Goal: Information Seeking & Learning: Compare options

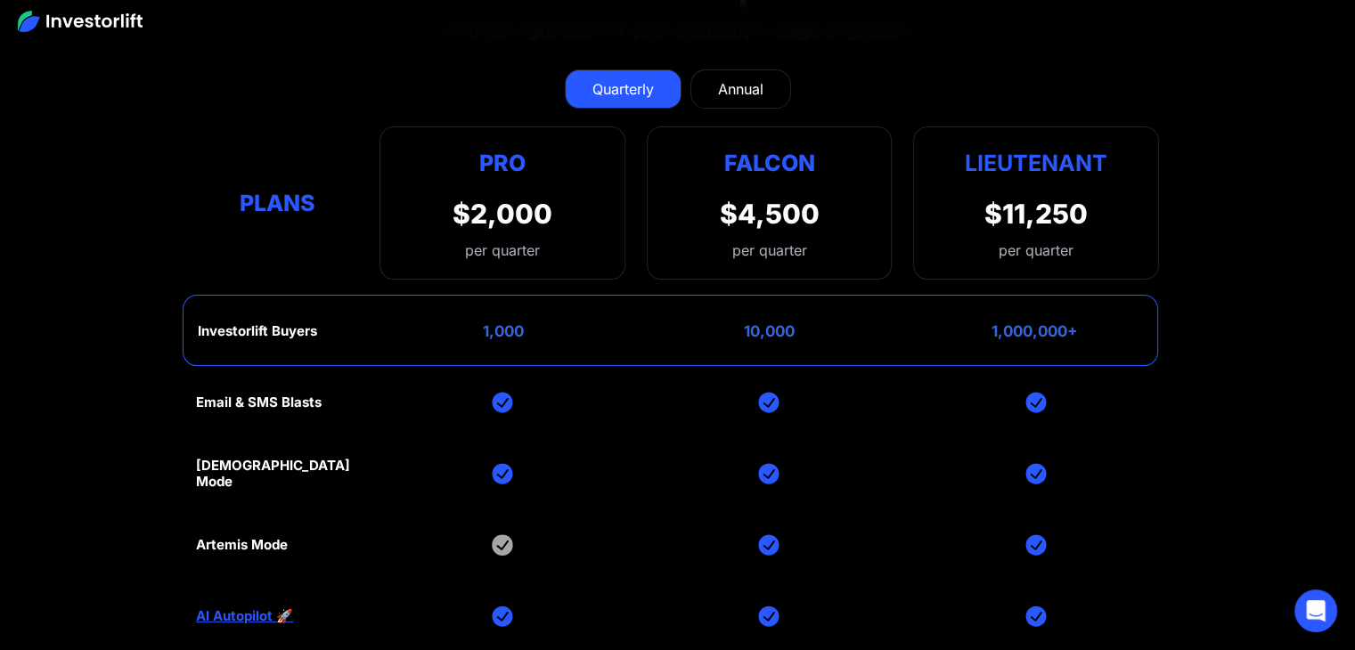
scroll to position [7162, 0]
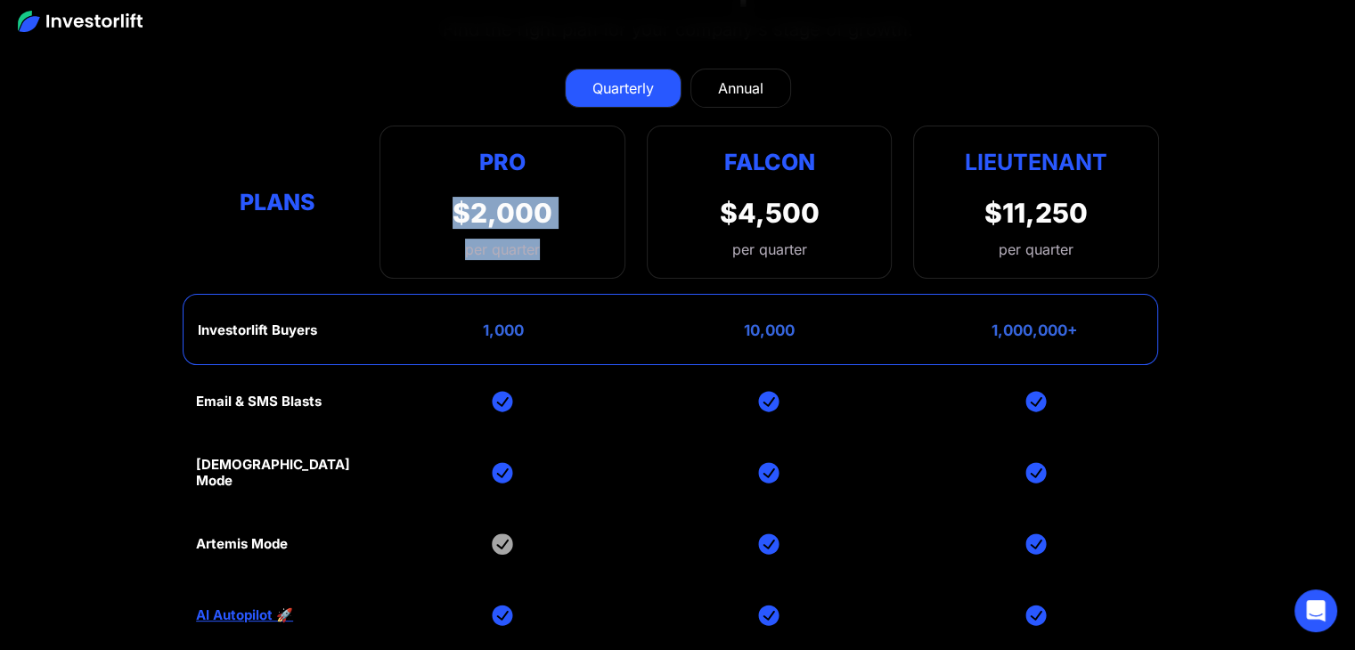
drag, startPoint x: 444, startPoint y: 171, endPoint x: 607, endPoint y: 197, distance: 164.2
click at [607, 197] on div "Pro $2,000 per quarter Pro Falcon Ltnt. Users 3 10 Unltd Buyer Limit 100k 500k …" at bounding box center [502, 202] width 246 height 153
click at [712, 69] on link "Annual" at bounding box center [740, 88] width 101 height 39
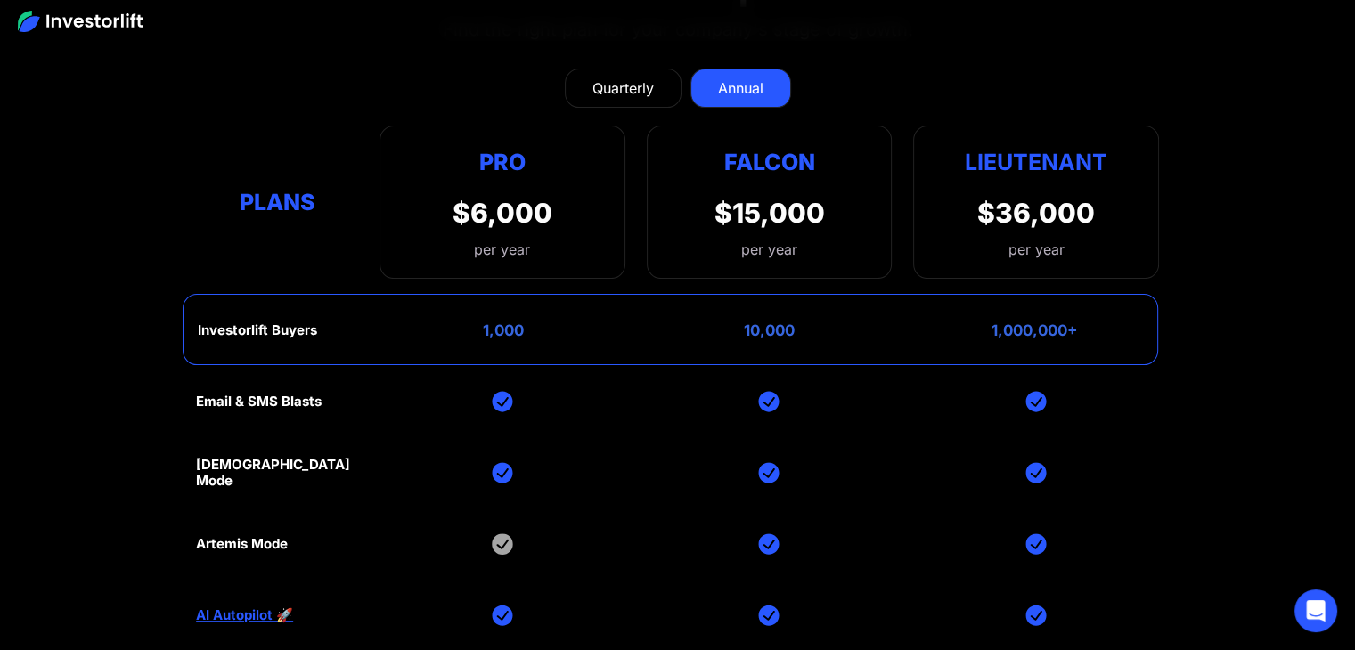
drag, startPoint x: 600, startPoint y: 62, endPoint x: 604, endPoint y: 51, distance: 12.1
click at [604, 77] on div "Quarterly" at bounding box center [622, 87] width 61 height 21
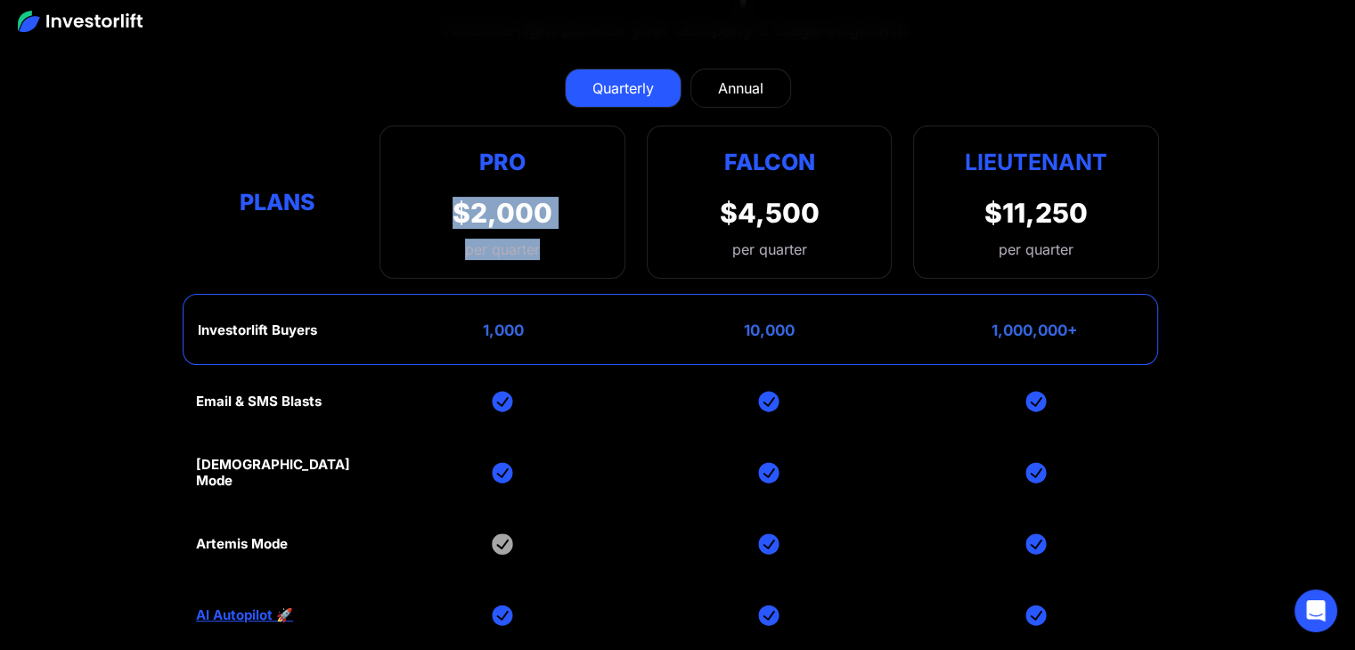
scroll to position [7168, 0]
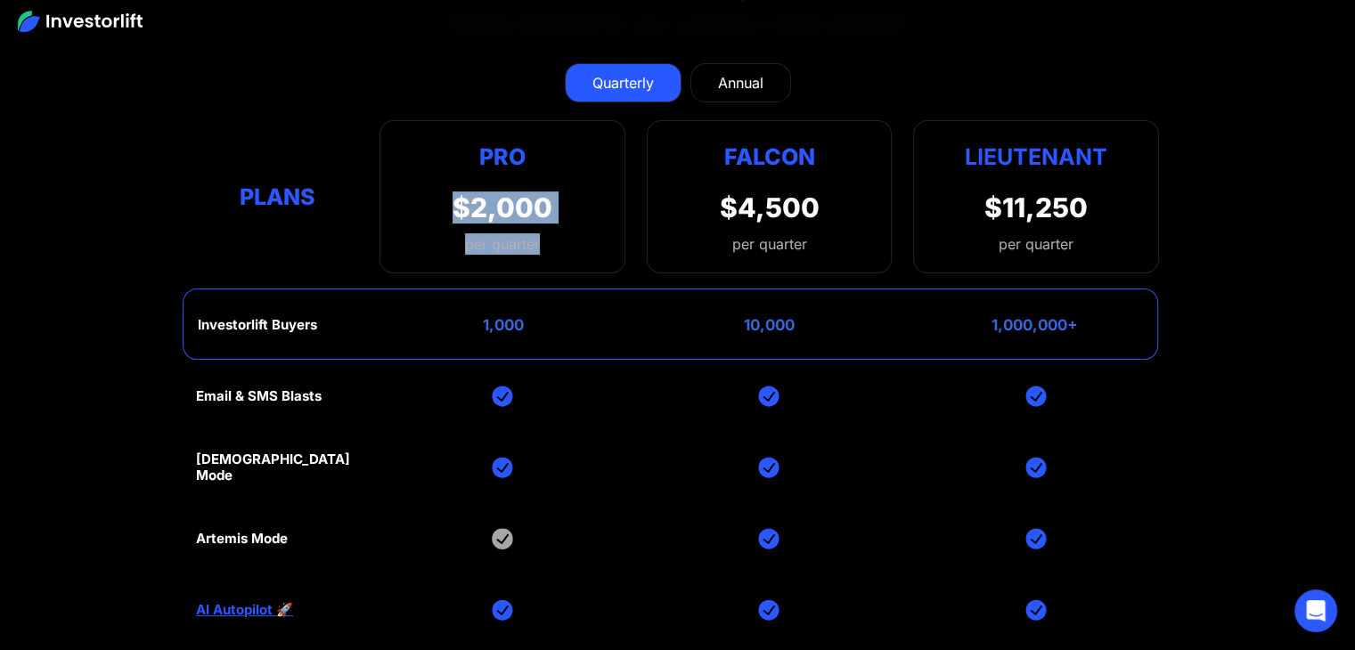
click at [556, 186] on div "Pro $2,000 per quarter Pro Falcon Ltnt. Users 3 10 Unltd Buyer Limit 100k 500k …" at bounding box center [502, 196] width 246 height 153
click at [725, 72] on div "Annual" at bounding box center [740, 82] width 45 height 21
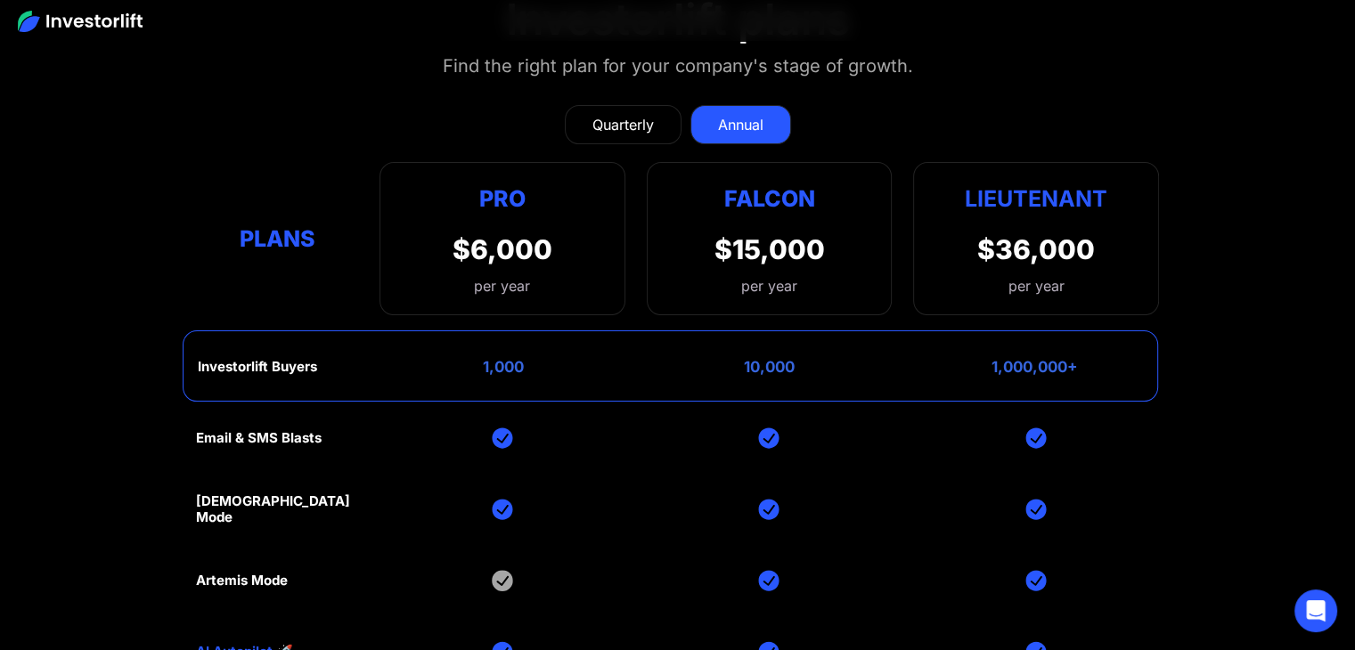
scroll to position [7126, 0]
drag, startPoint x: 453, startPoint y: 216, endPoint x: 549, endPoint y: 224, distance: 95.6
click at [549, 233] on div "$6,000" at bounding box center [502, 249] width 100 height 32
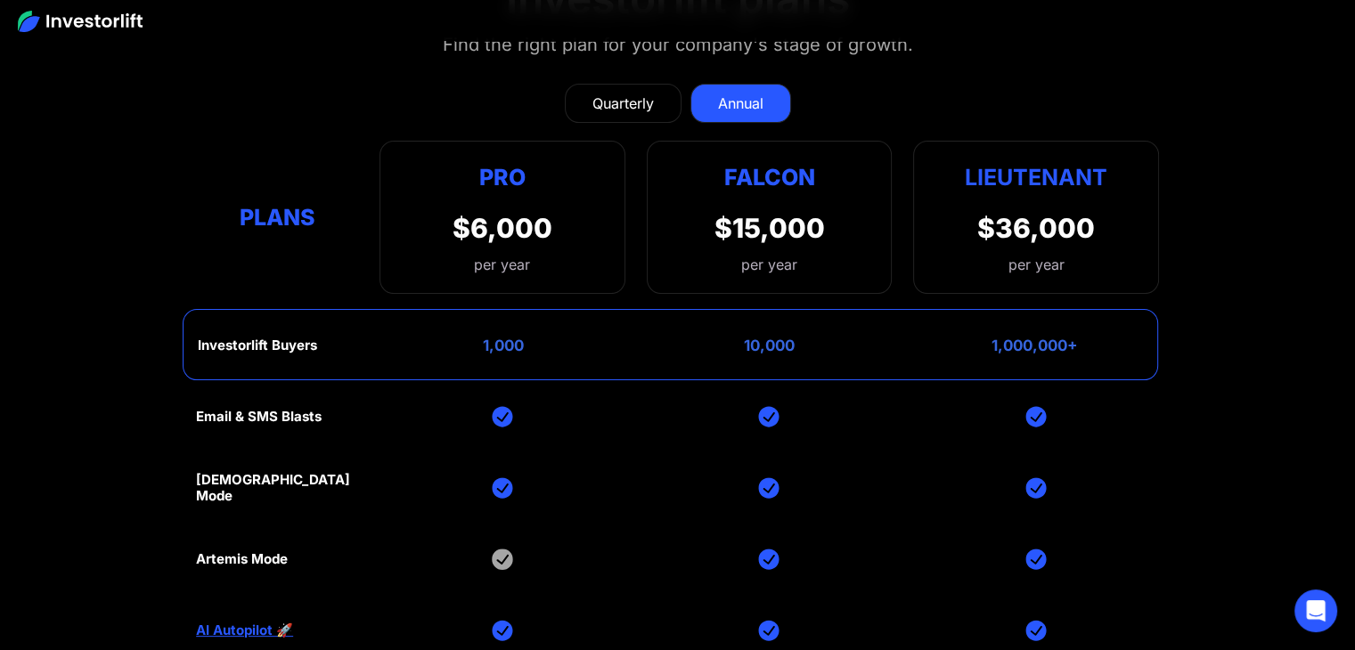
click at [552, 247] on div "Pro $6,000 per year Pro Falcon Ltnt. Users 3 10 Unltd Buyer Limit 100k 500k Unl…" at bounding box center [502, 217] width 246 height 153
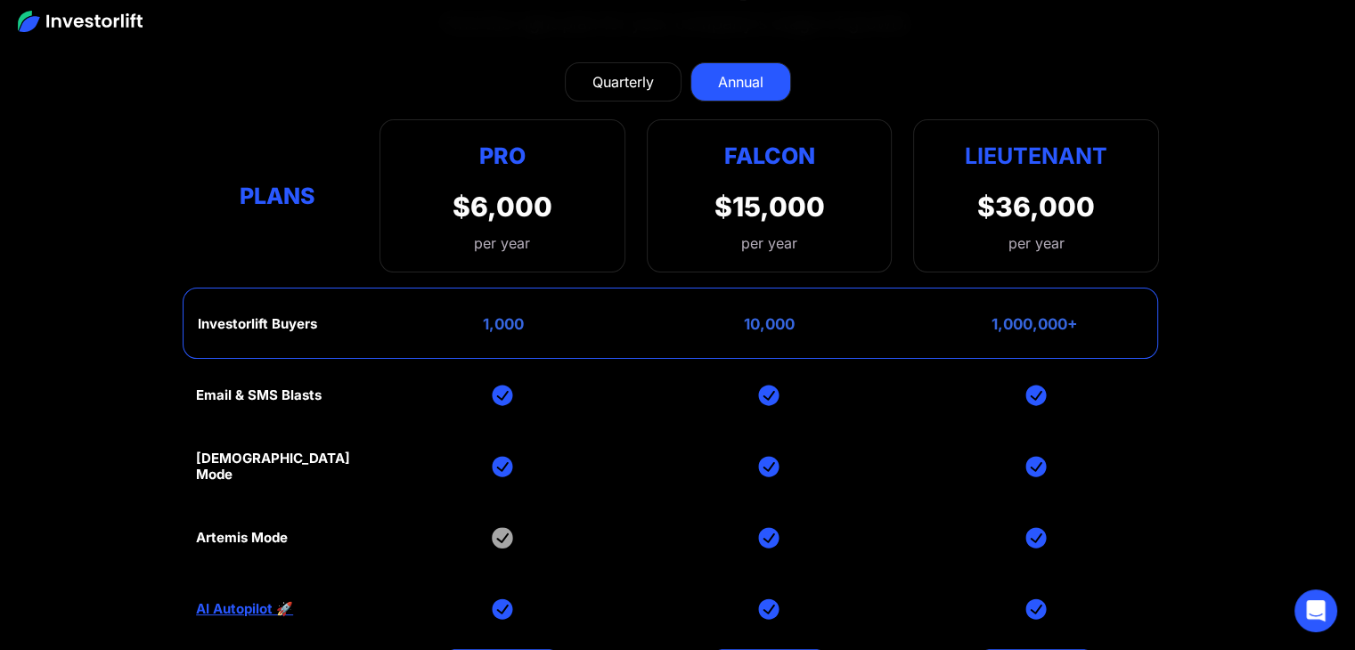
scroll to position [7157, 0]
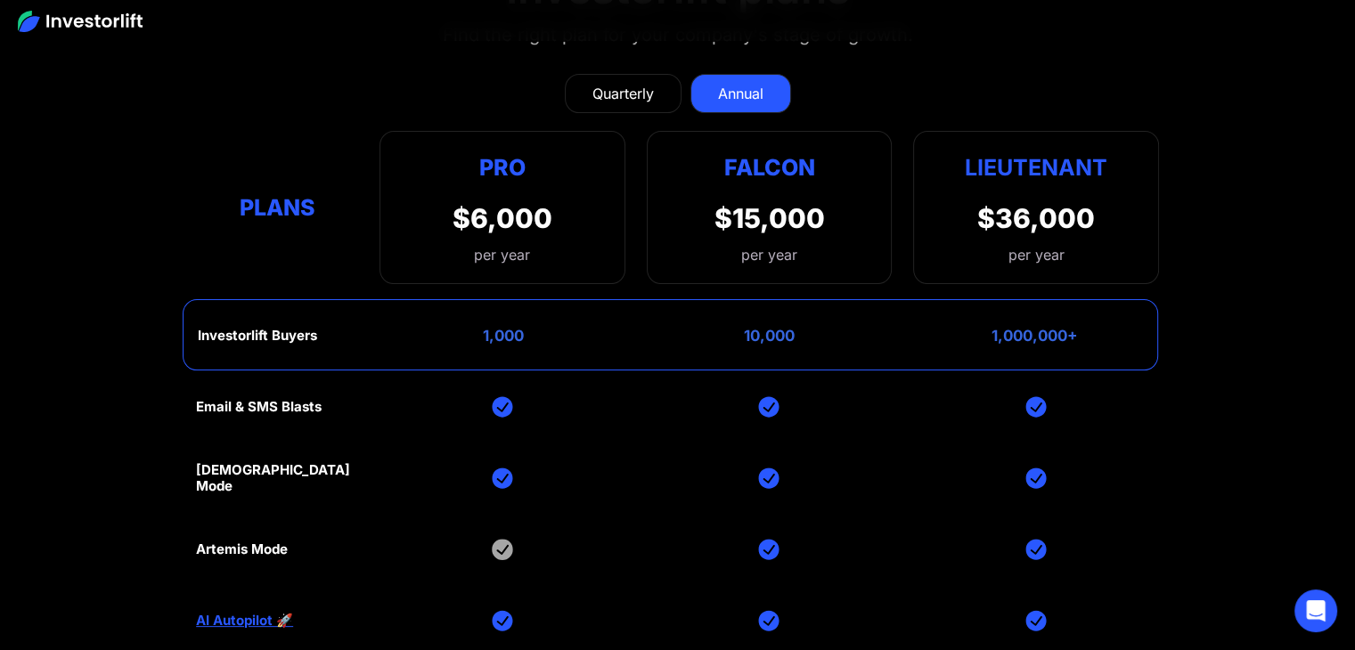
click at [626, 83] on div "Quarterly" at bounding box center [622, 93] width 61 height 21
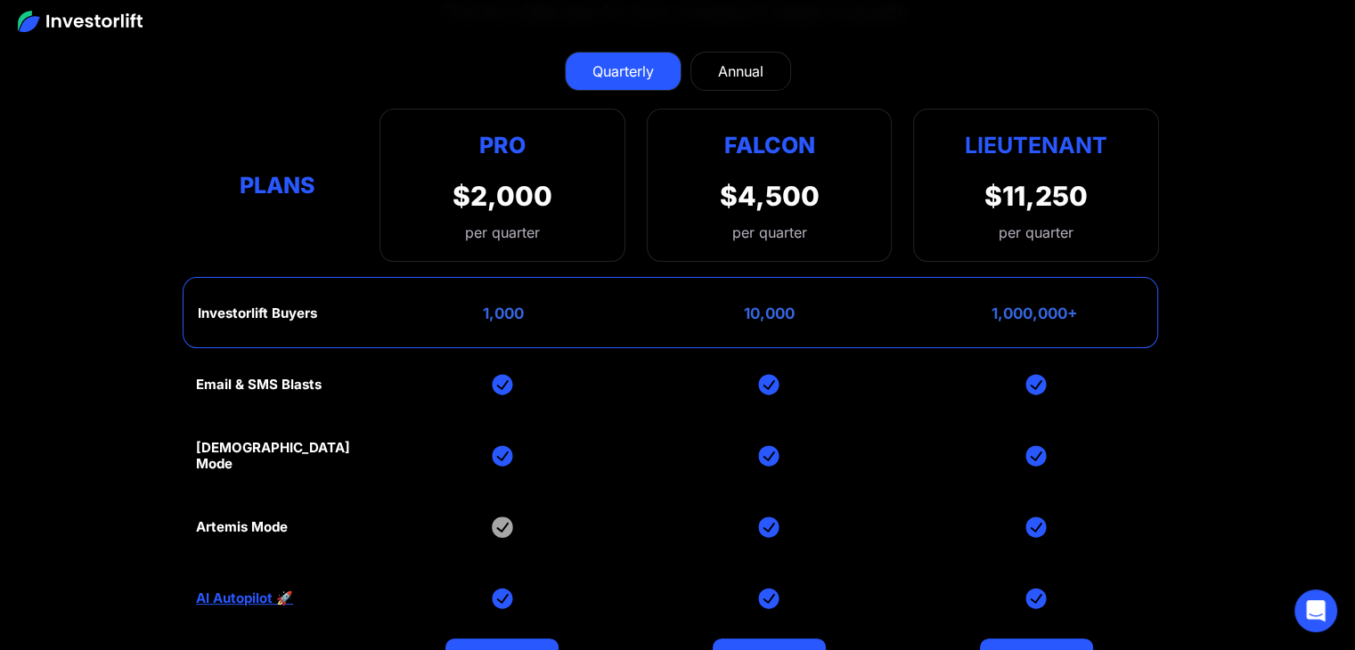
scroll to position [7204, 0]
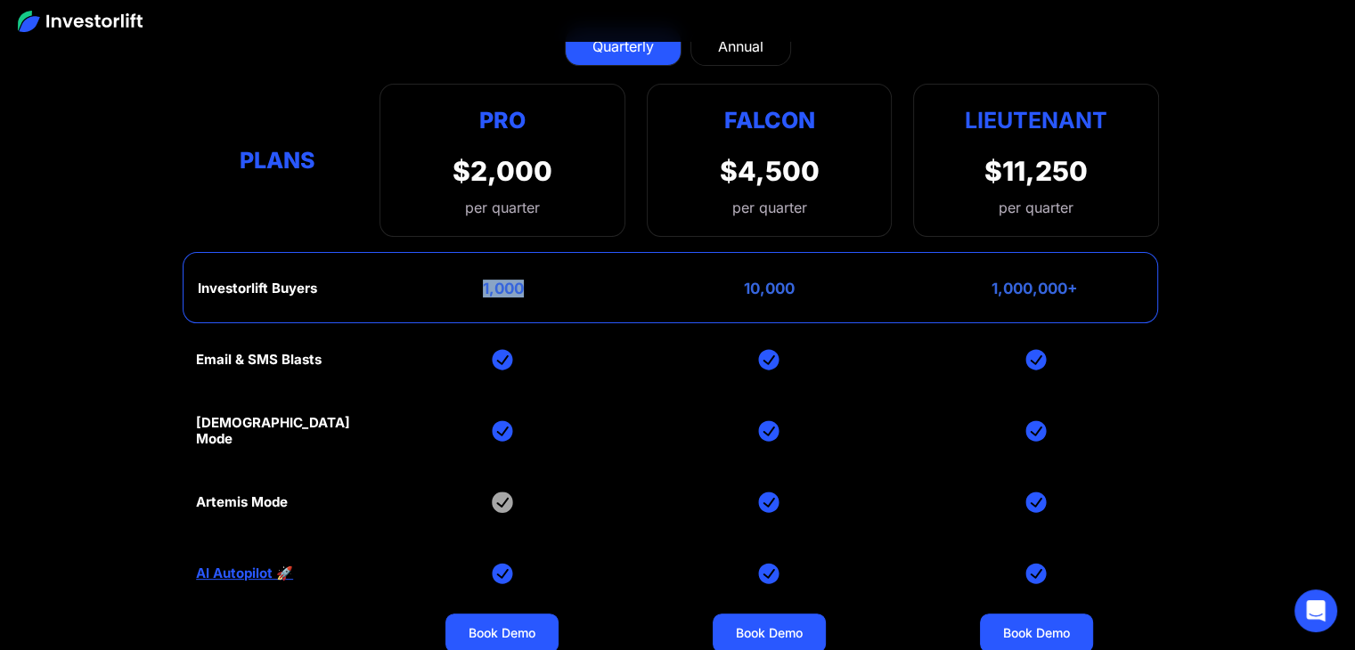
drag, startPoint x: 477, startPoint y: 255, endPoint x: 555, endPoint y: 257, distance: 78.4
click at [555, 257] on div "Investorlift Buyers 1,000 10,000 1,000,000+" at bounding box center [670, 287] width 975 height 71
drag, startPoint x: 453, startPoint y: 330, endPoint x: 539, endPoint y: 341, distance: 86.3
click at [539, 341] on div "Email & SMS Blasts God Mode Artemis Mode AI Autopilot 🚀 Book Demo Book Demo Boo…" at bounding box center [677, 573] width 963 height 499
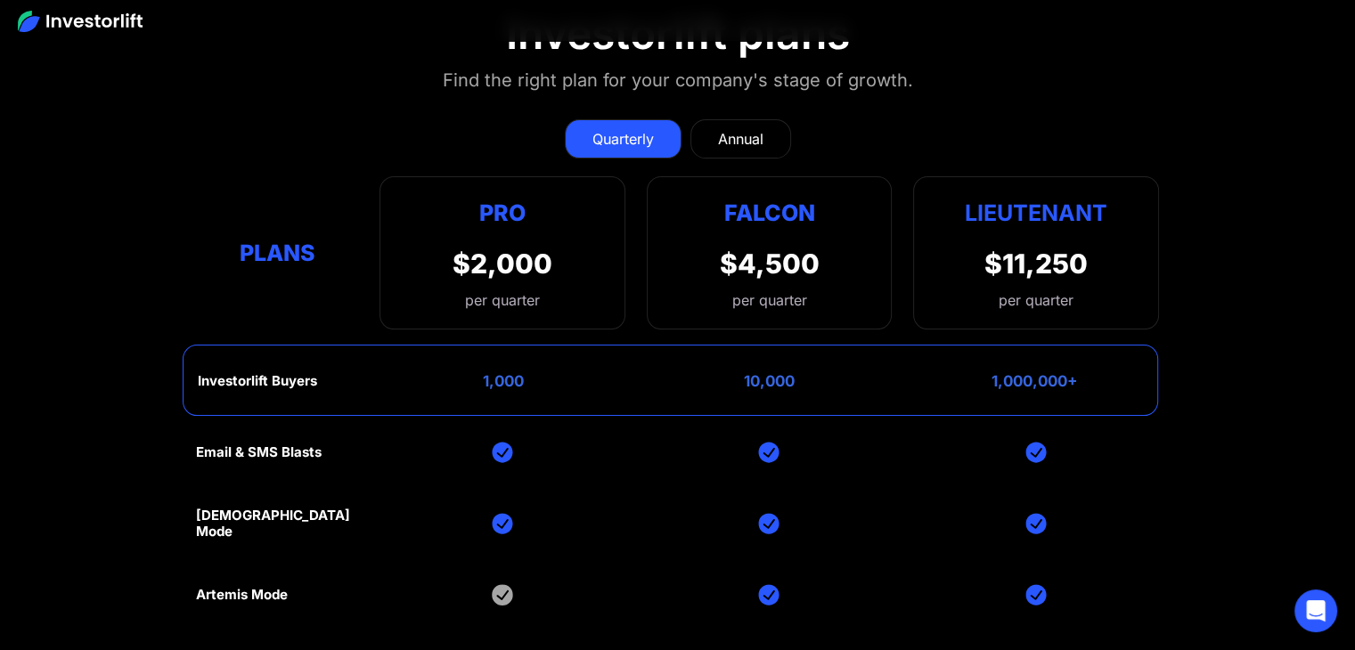
scroll to position [7086, 0]
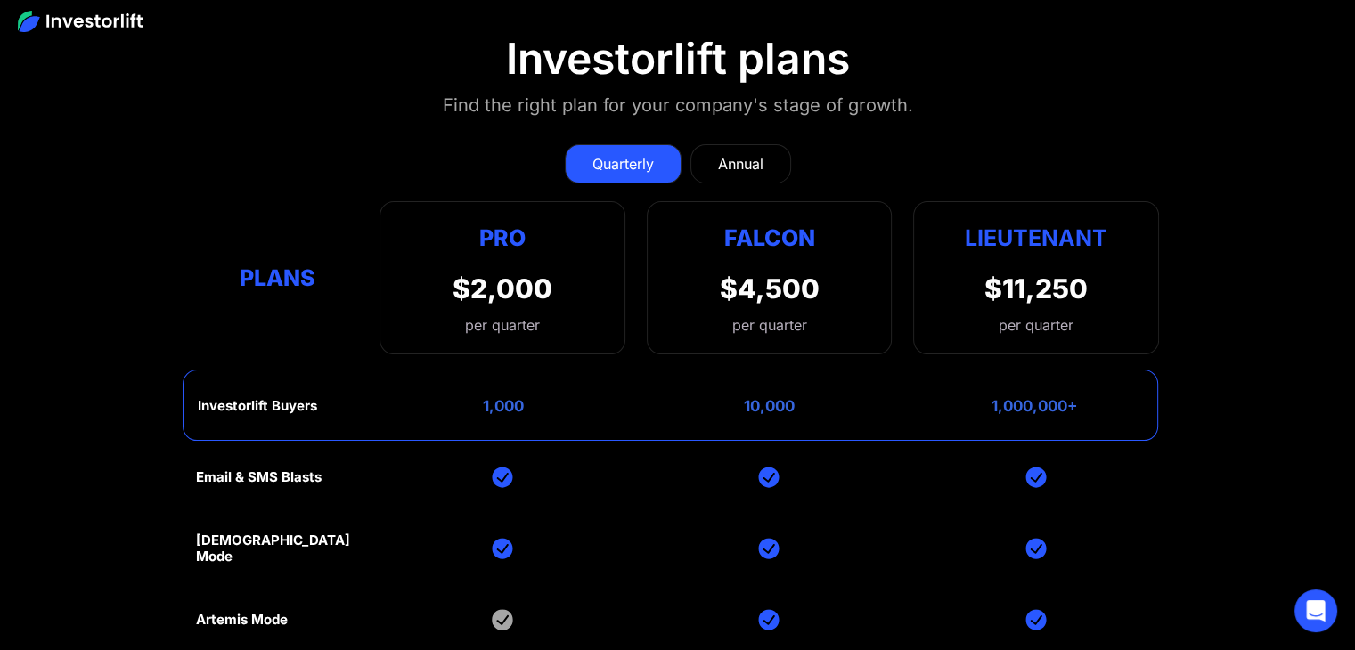
click at [730, 153] on div "Annual" at bounding box center [740, 163] width 45 height 21
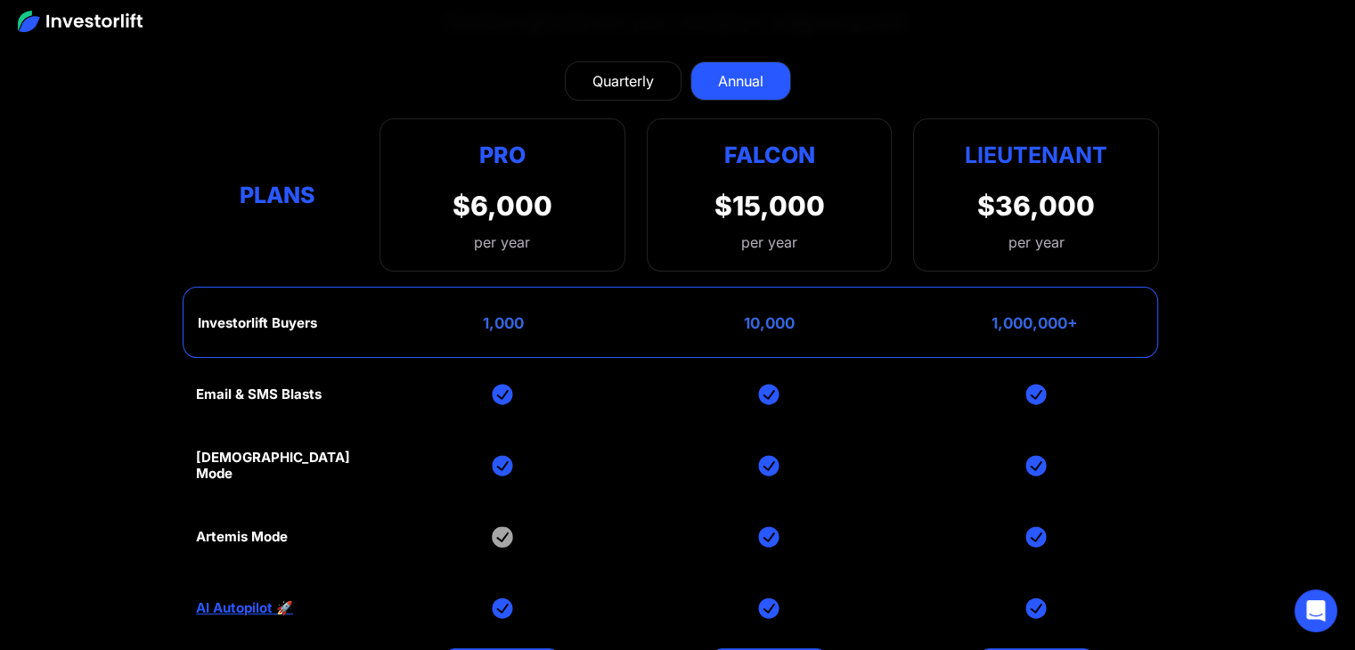
scroll to position [7171, 0]
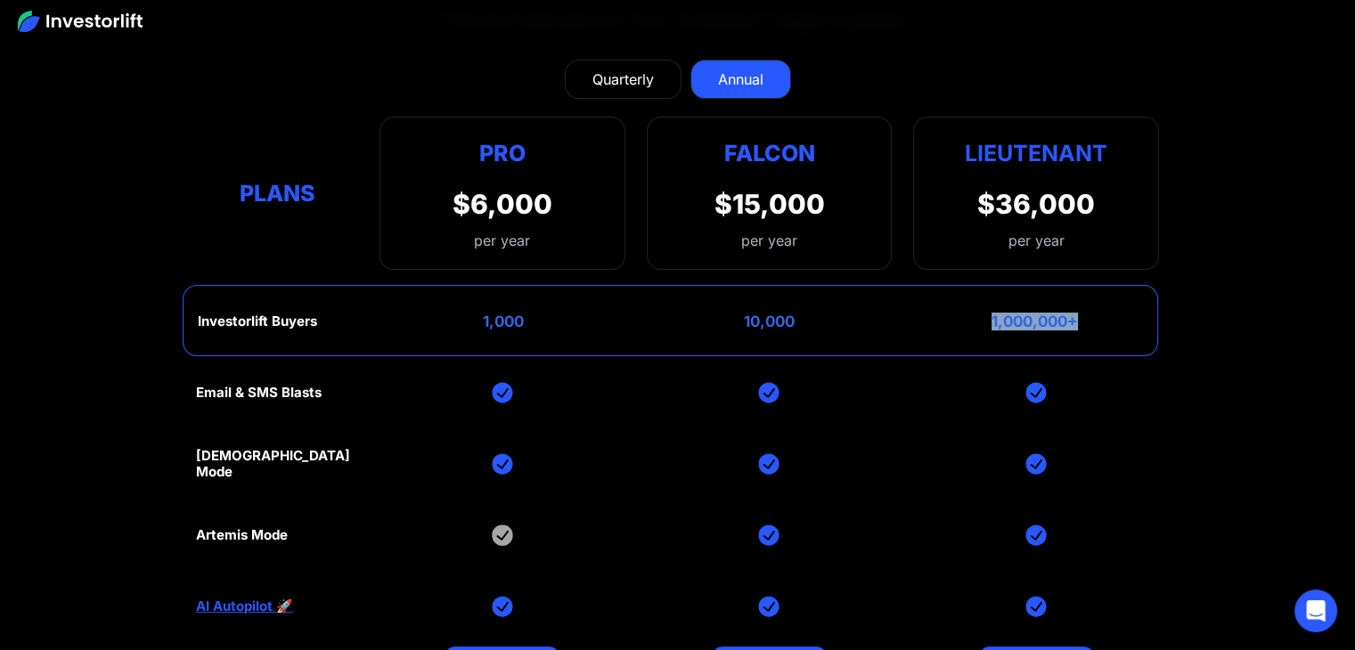
drag, startPoint x: 989, startPoint y: 286, endPoint x: 1100, endPoint y: 283, distance: 111.4
click at [1100, 285] on div "Investorlift Buyers 1,000 10,000 1,000,000+" at bounding box center [670, 320] width 975 height 71
drag, startPoint x: 984, startPoint y: 163, endPoint x: 1078, endPoint y: 178, distance: 94.7
click at [1078, 188] on div "$36,000" at bounding box center [1036, 204] width 118 height 32
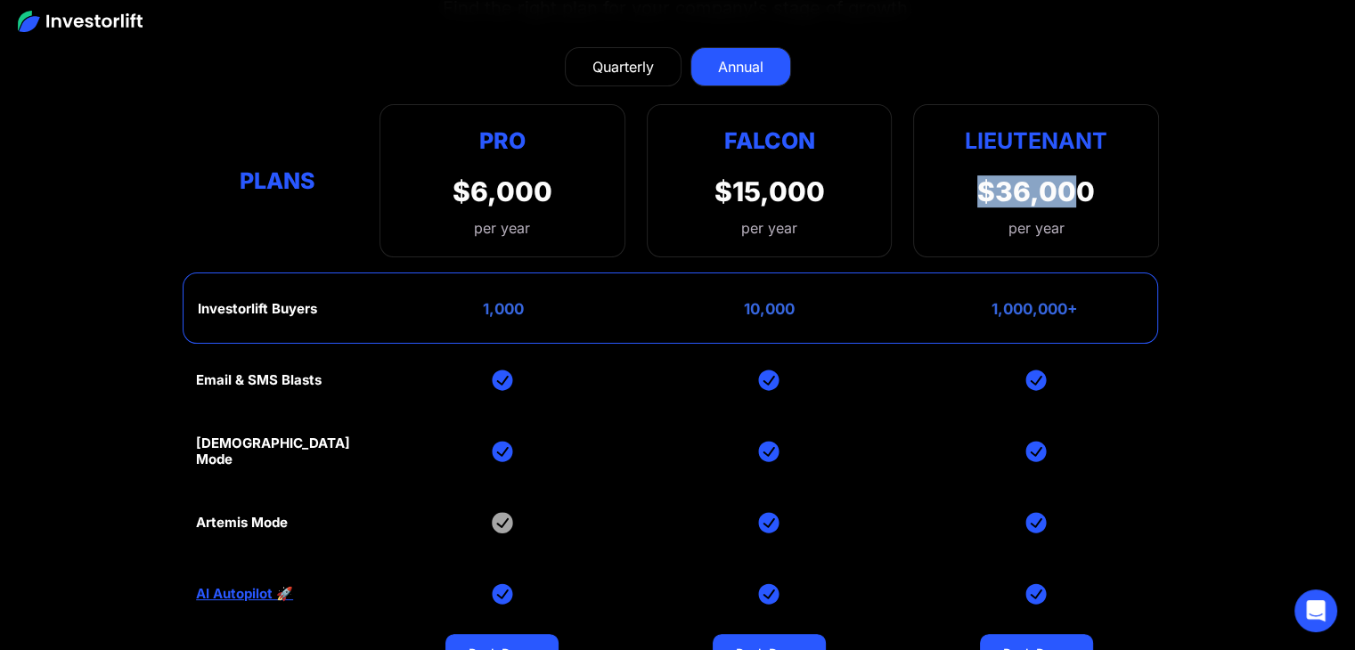
scroll to position [7185, 0]
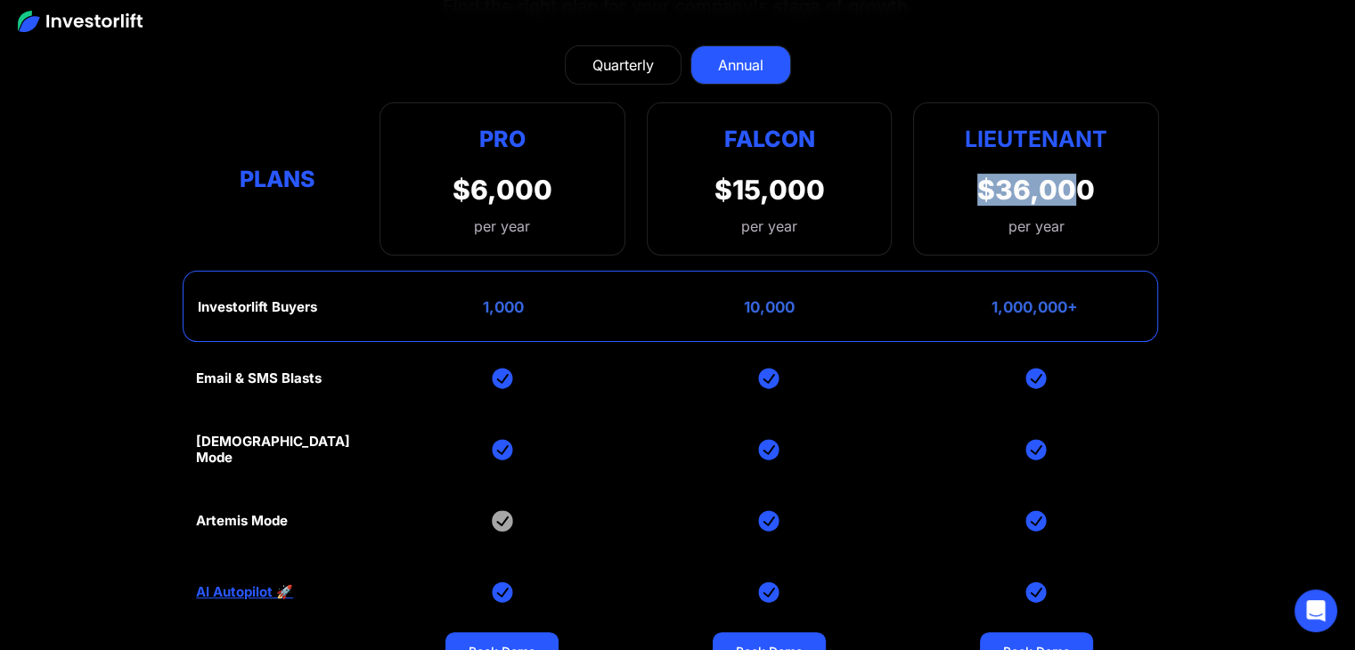
click at [1030, 174] on div "$36,000" at bounding box center [1036, 190] width 118 height 32
click at [1015, 174] on div "$36,000" at bounding box center [1036, 190] width 118 height 32
click at [1015, 183] on div "$36,000 per year" at bounding box center [1036, 205] width 118 height 63
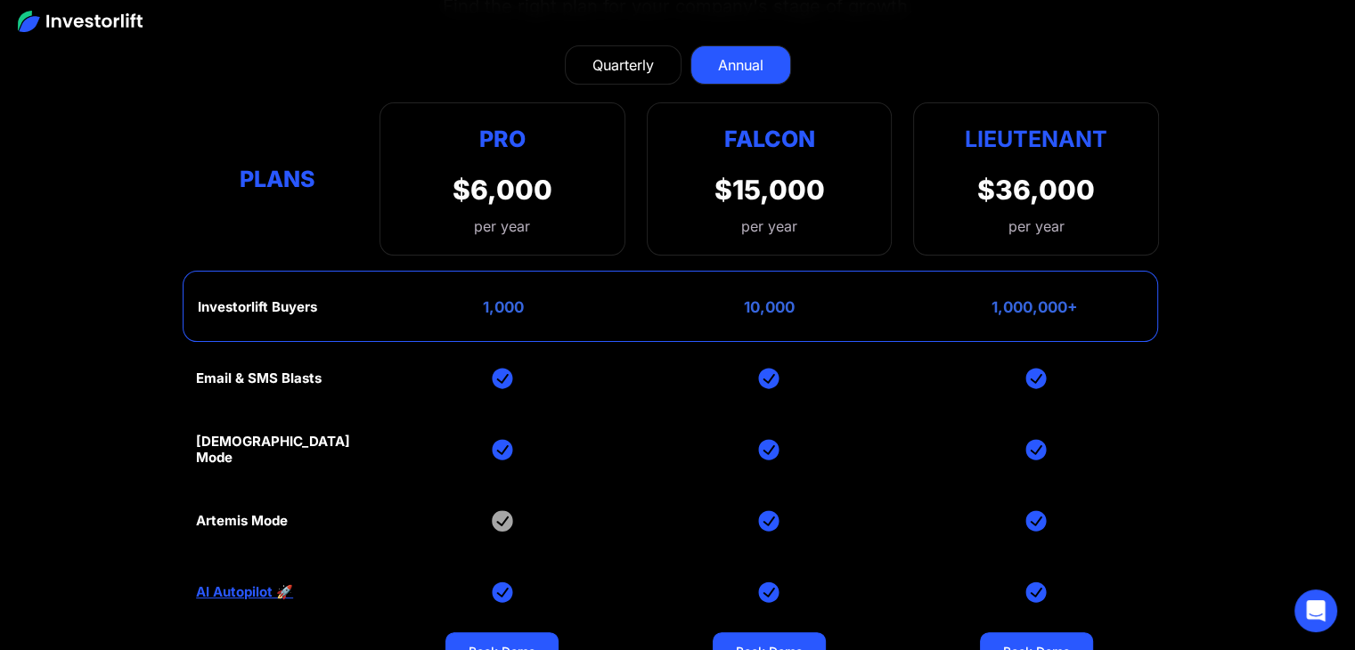
click at [1005, 174] on div "$36,000" at bounding box center [1036, 190] width 118 height 32
